Goal: Communication & Community: Answer question/provide support

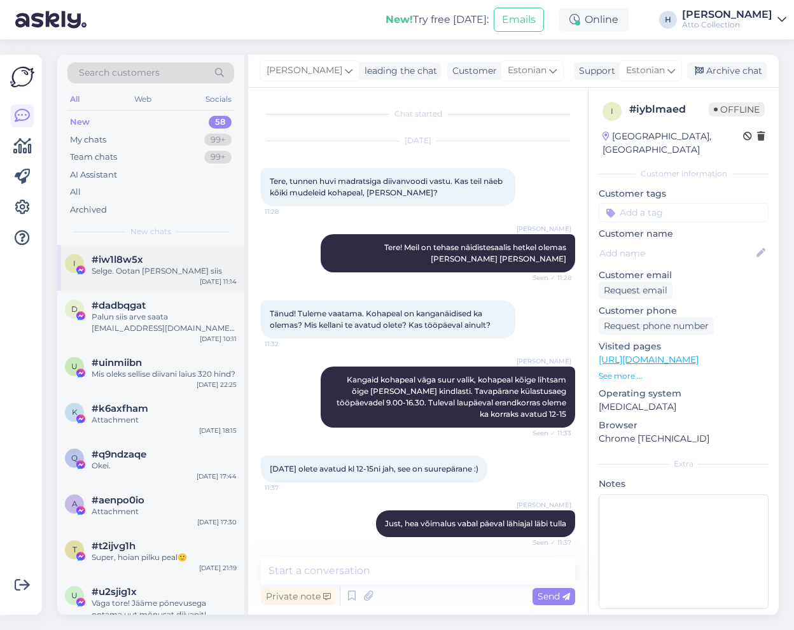
scroll to position [114, 0]
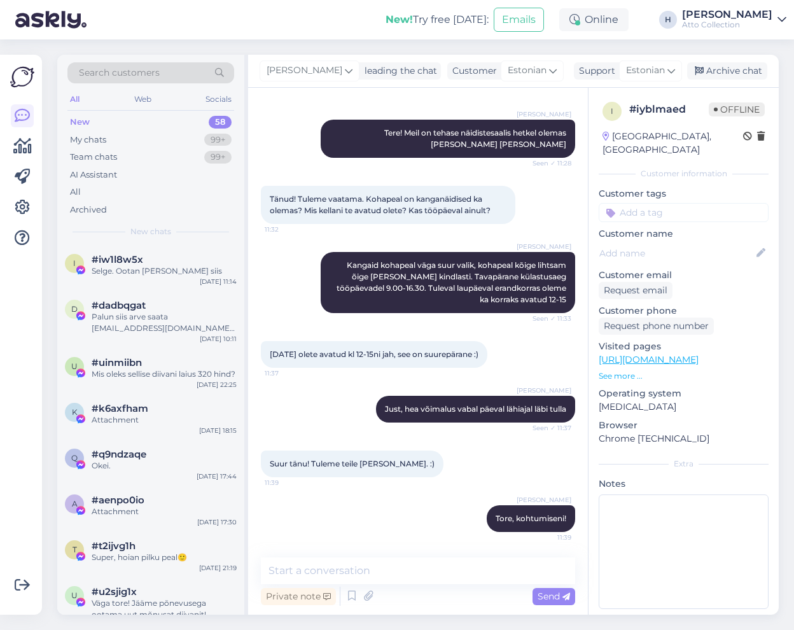
click at [77, 97] on div "All" at bounding box center [74, 99] width 15 height 17
click at [142, 98] on div "Web" at bounding box center [143, 99] width 22 height 17
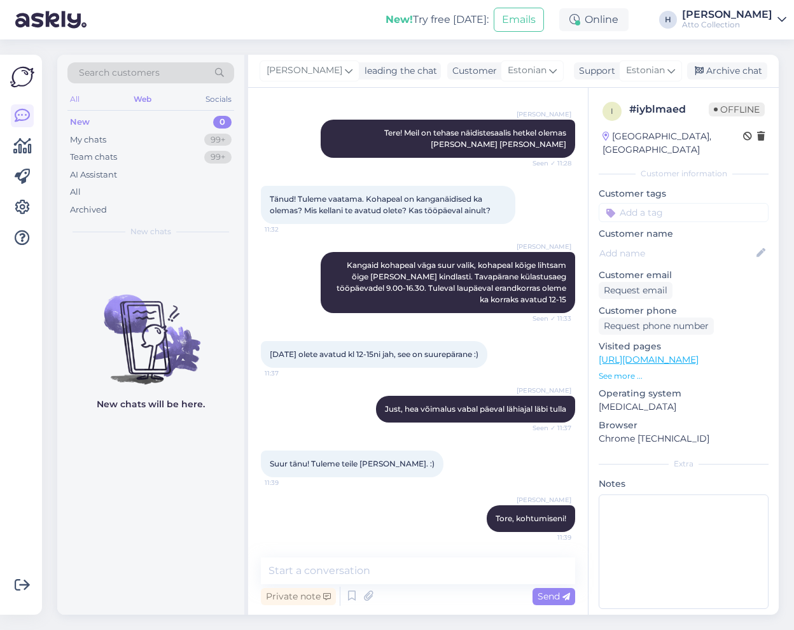
click at [71, 97] on div "All" at bounding box center [74, 99] width 15 height 17
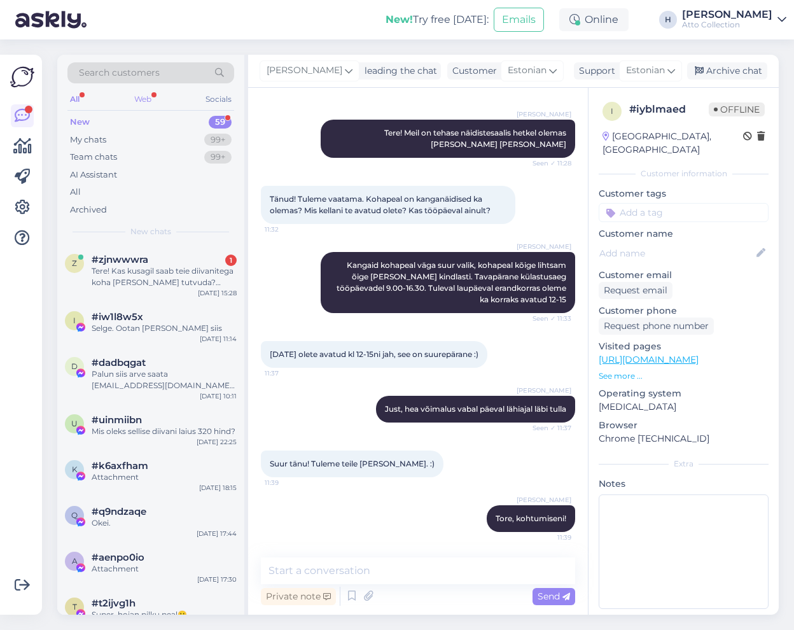
click at [143, 92] on div "Web" at bounding box center [143, 99] width 22 height 17
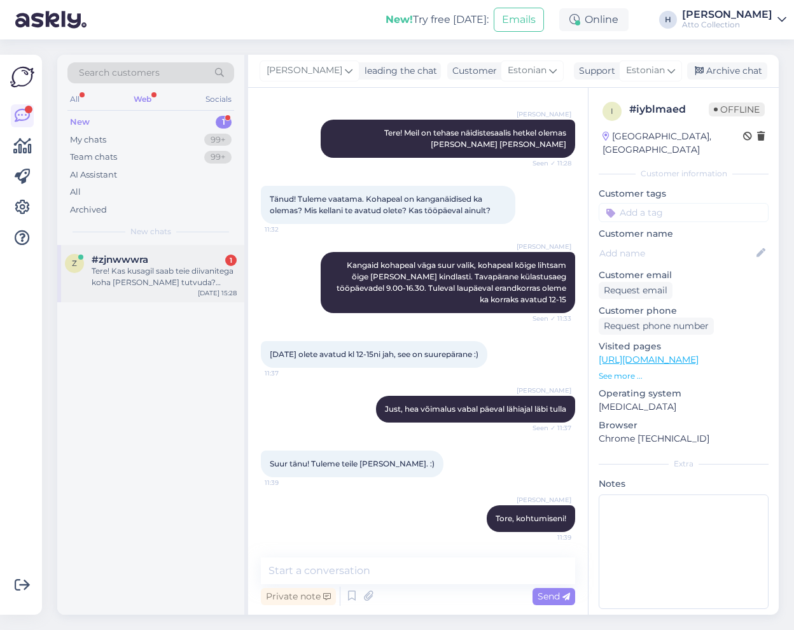
click at [141, 282] on div "Tere! Kas kusagil saab teie diivanitega koha [PERSON_NAME] tutvuda? Oleksin huv…" at bounding box center [164, 276] width 145 height 23
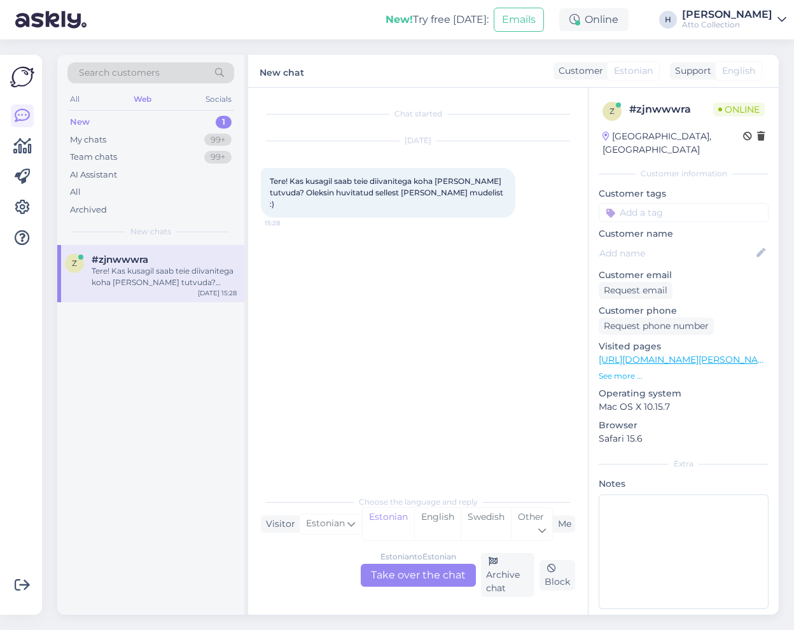
click at [421, 576] on div "Estonian to Estonian Take over the chat" at bounding box center [418, 575] width 115 height 23
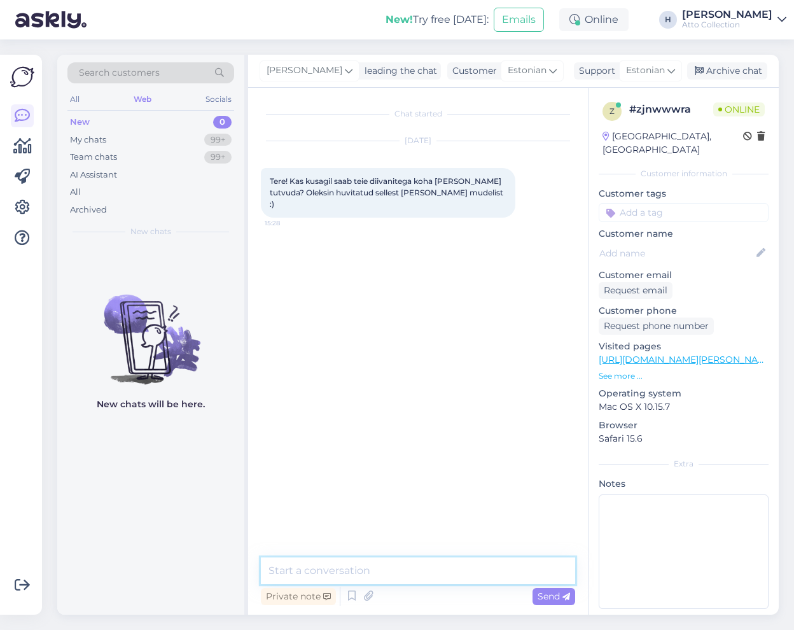
click at [314, 571] on textarea at bounding box center [418, 570] width 314 height 27
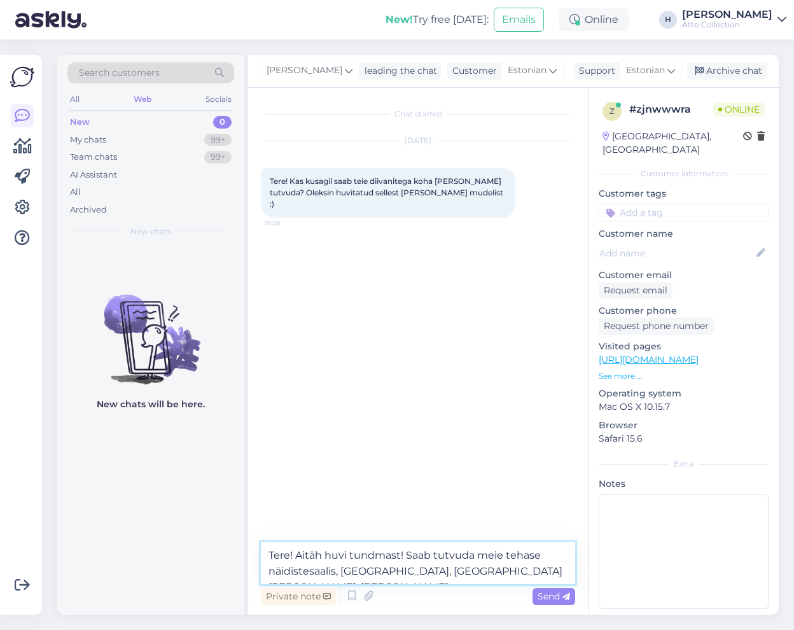
type textarea "Tere! Aitäh huvi tundmast! Saab tutvuda meie tehase näidistesaalis, [GEOGRAPHIC…"
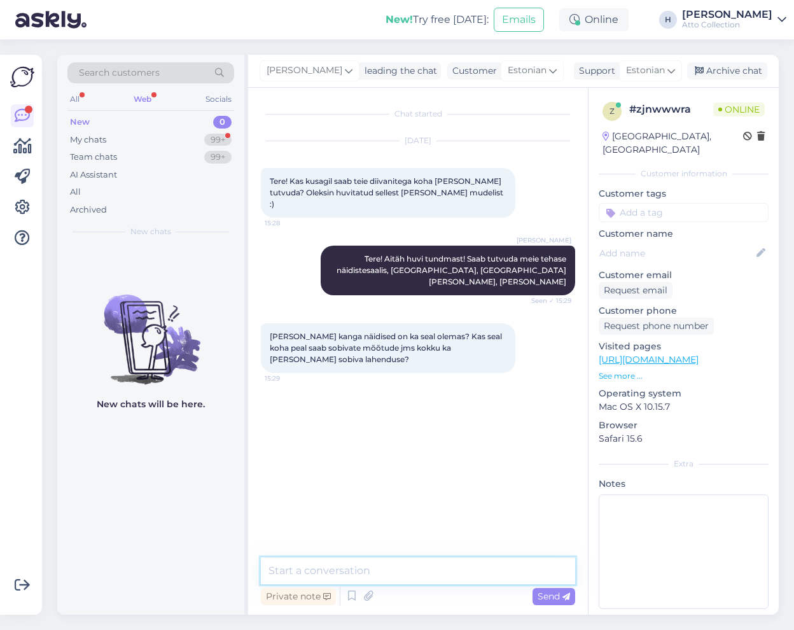
click at [358, 574] on textarea at bounding box center [418, 570] width 314 height 27
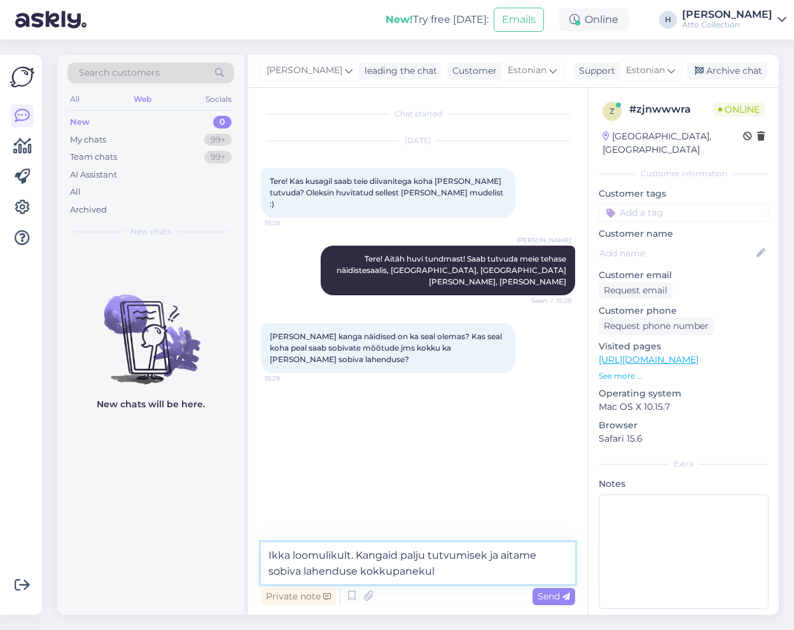
type textarea "Ikka loomulikult. Kangaid palju tutvumiseks ja aitame sobiva lahenduse kokkupan…"
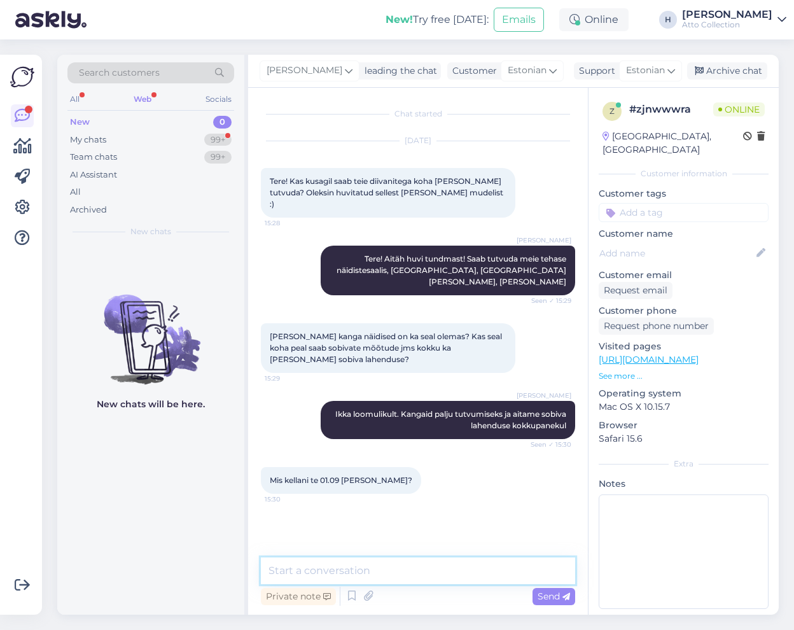
click at [385, 571] on textarea at bounding box center [418, 570] width 314 height 27
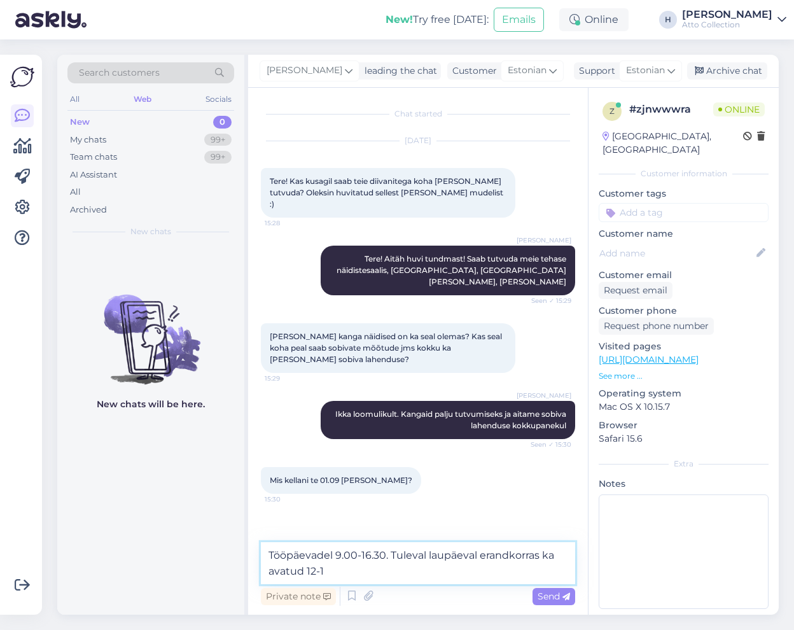
type textarea "Tööpäevadel 9.00-16.30. Tuleval laupäeval erandkorras ka avatud 12-15"
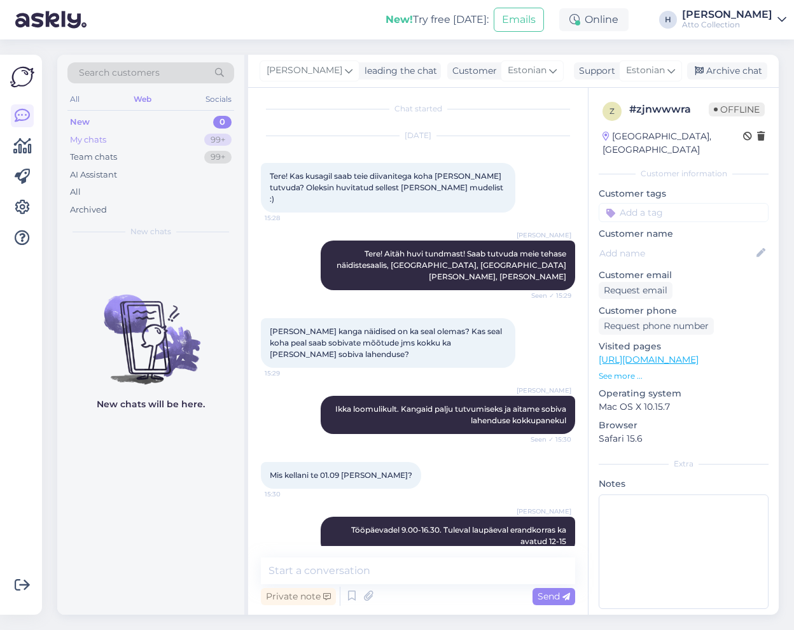
click at [86, 136] on div "My chats" at bounding box center [88, 140] width 36 height 13
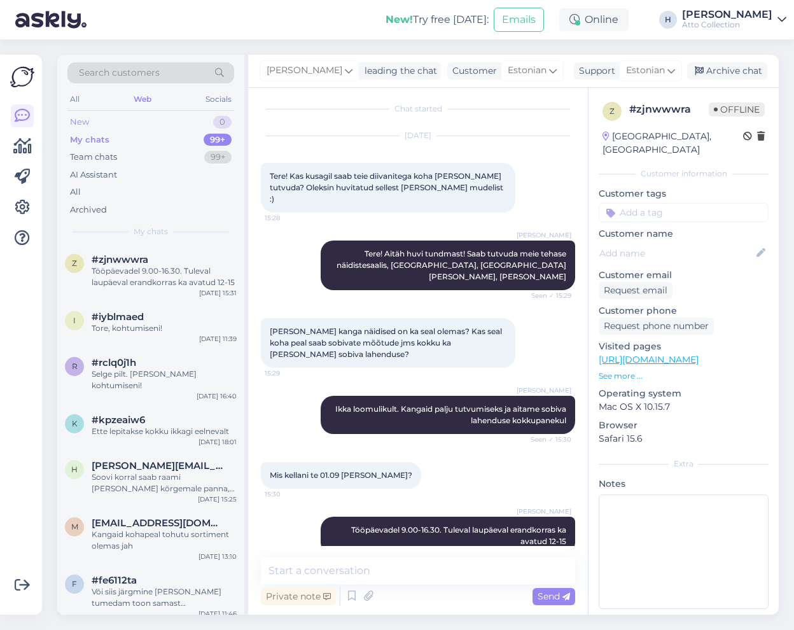
click at [94, 118] on div "New 0" at bounding box center [150, 122] width 167 height 18
